Goal: Task Accomplishment & Management: Manage account settings

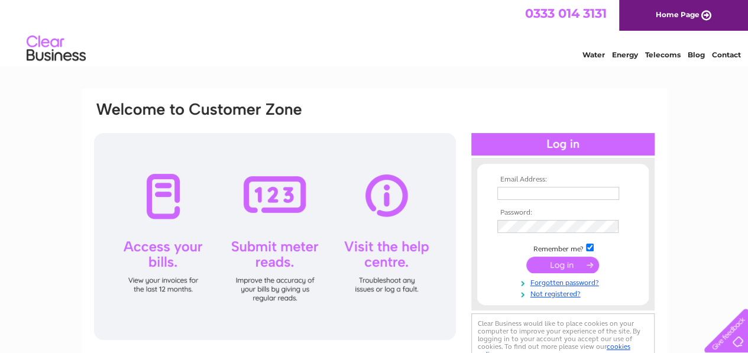
type input "kapugesl@yahoo.co.uk"
click at [557, 261] on input "submit" at bounding box center [562, 265] width 73 height 17
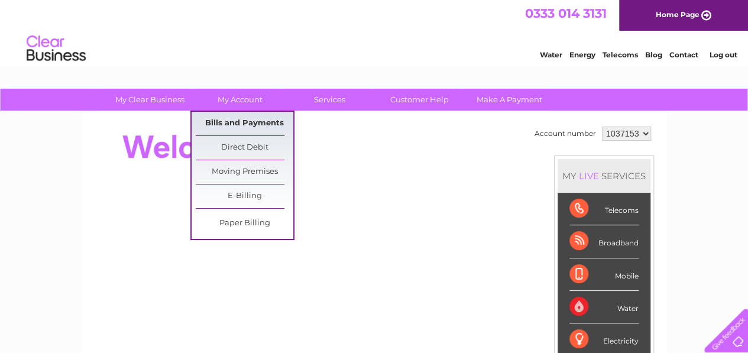
click at [265, 122] on link "Bills and Payments" at bounding box center [245, 124] width 98 height 24
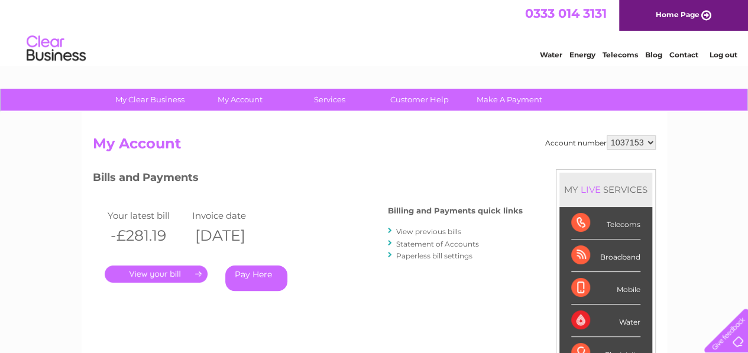
click at [447, 230] on link "View previous bills" at bounding box center [428, 231] width 65 height 9
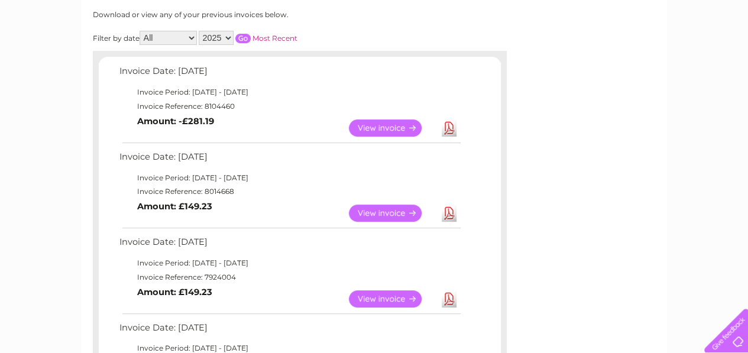
scroll to position [174, 0]
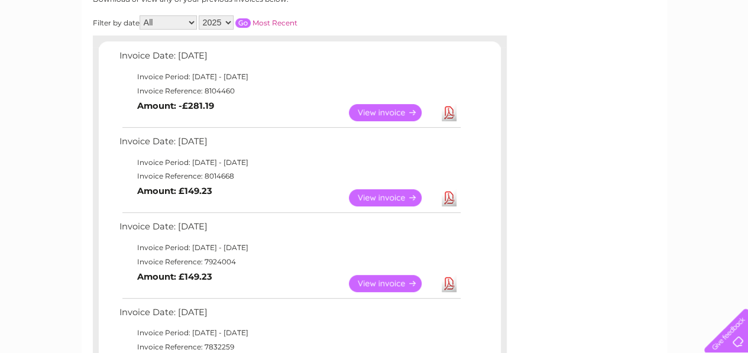
click at [451, 195] on link "Download" at bounding box center [449, 197] width 15 height 17
click at [451, 114] on link "Download" at bounding box center [449, 112] width 15 height 17
